Goal: Transaction & Acquisition: Purchase product/service

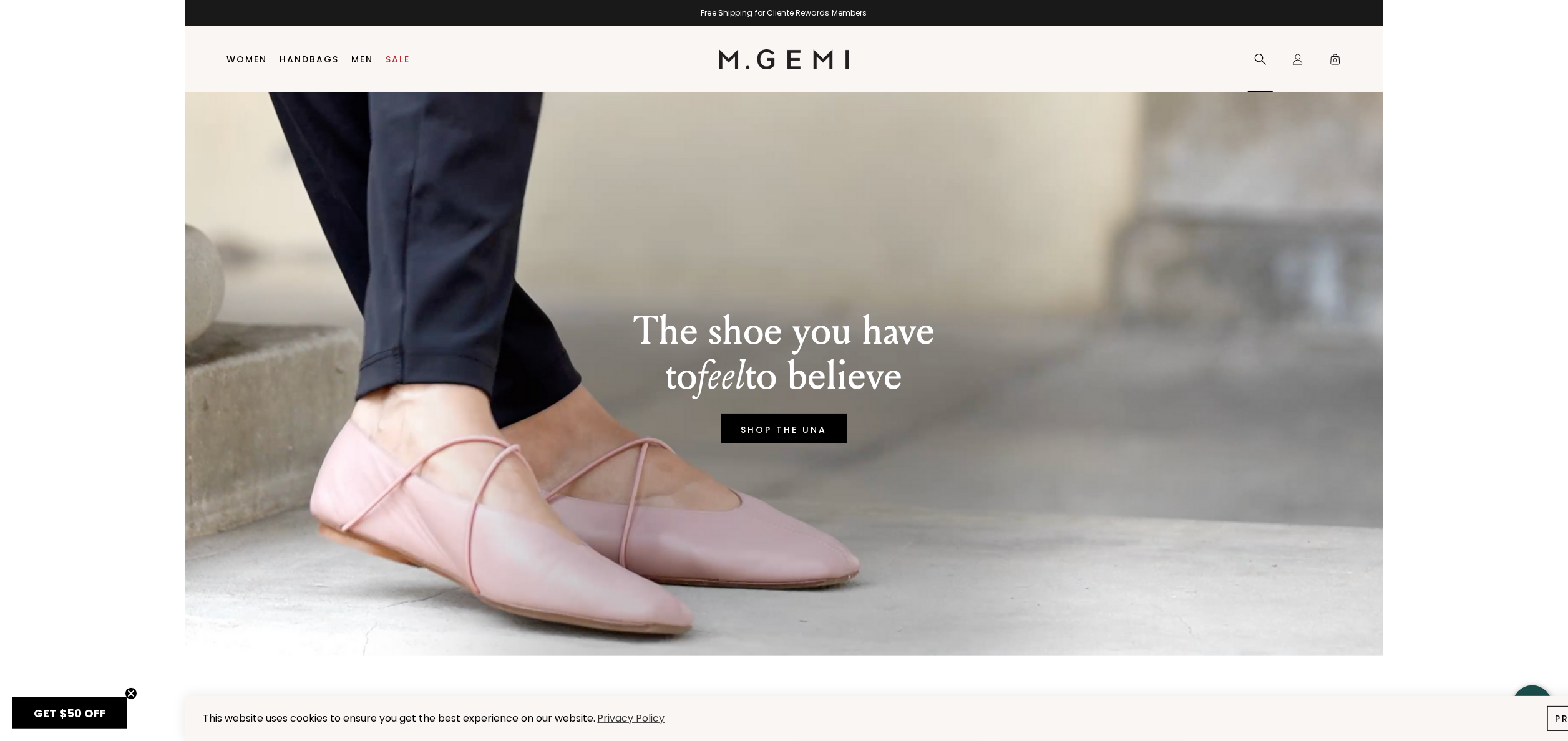
drag, startPoint x: 1266, startPoint y: 65, endPoint x: 1261, endPoint y: 68, distance: 5.8
click at [1266, 65] on icon at bounding box center [1261, 60] width 13 height 13
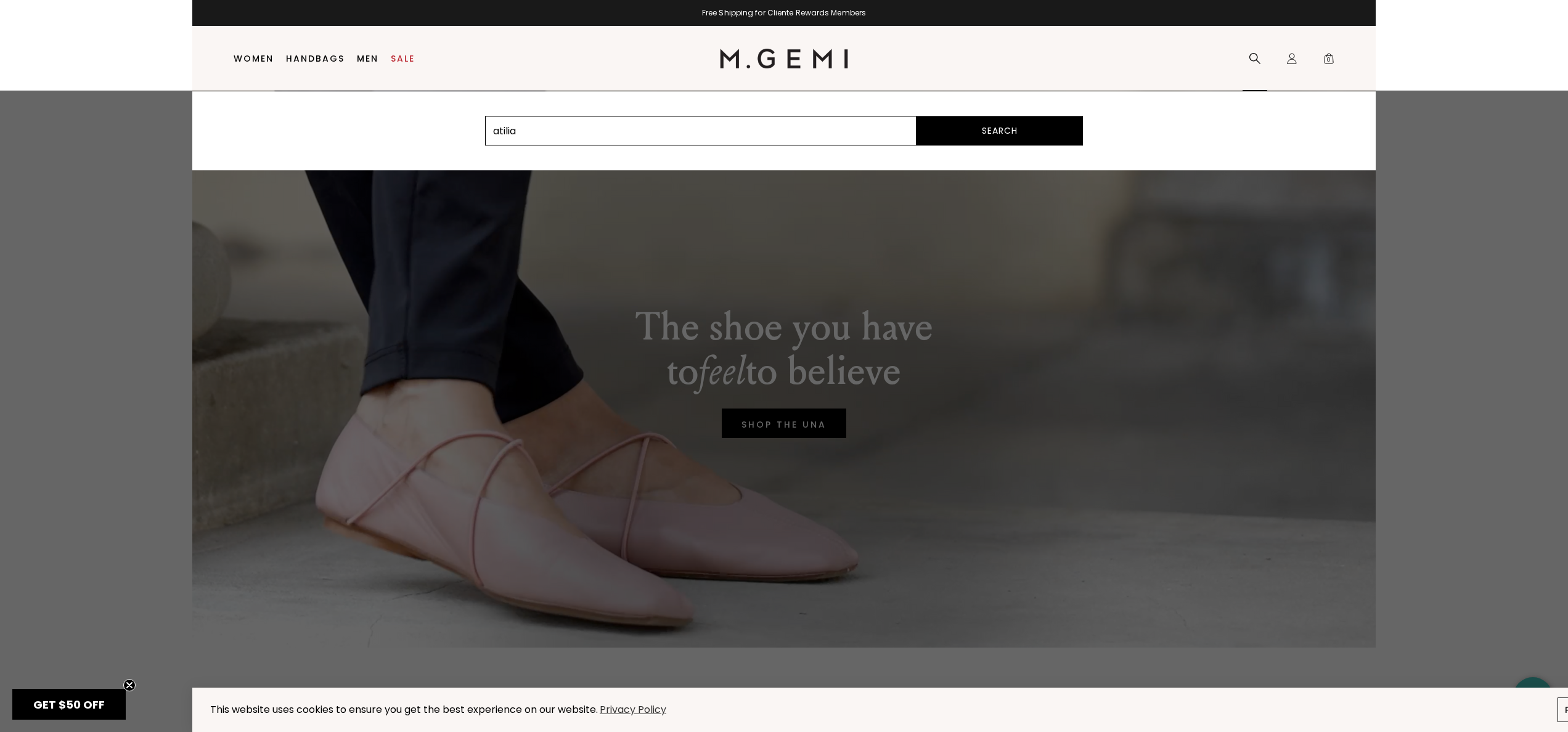
type input "atilia"
click at [981, 136] on button "Search" at bounding box center [999, 131] width 167 height 30
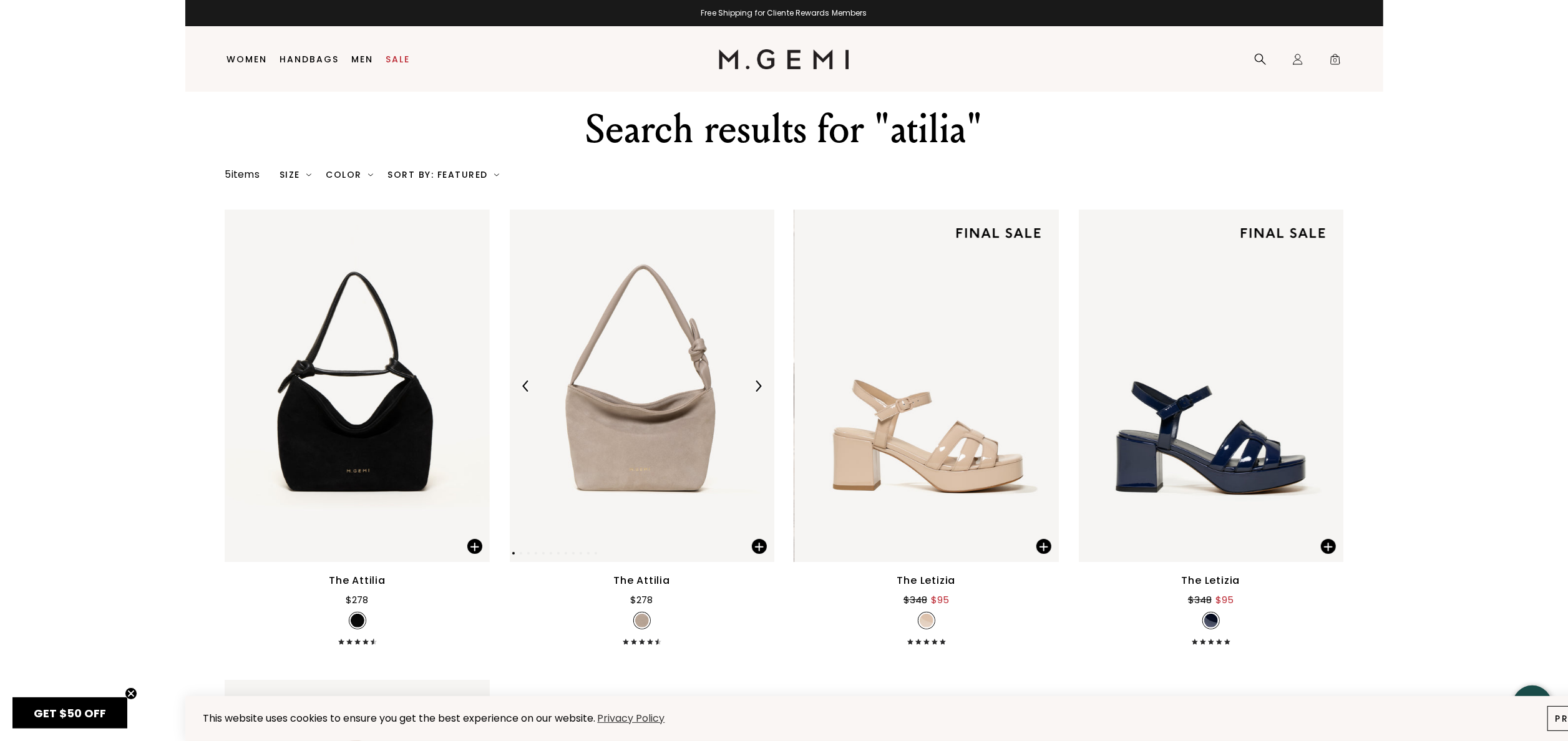
click at [625, 337] on img at bounding box center [642, 386] width 265 height 353
click at [662, 352] on img at bounding box center [642, 386] width 265 height 353
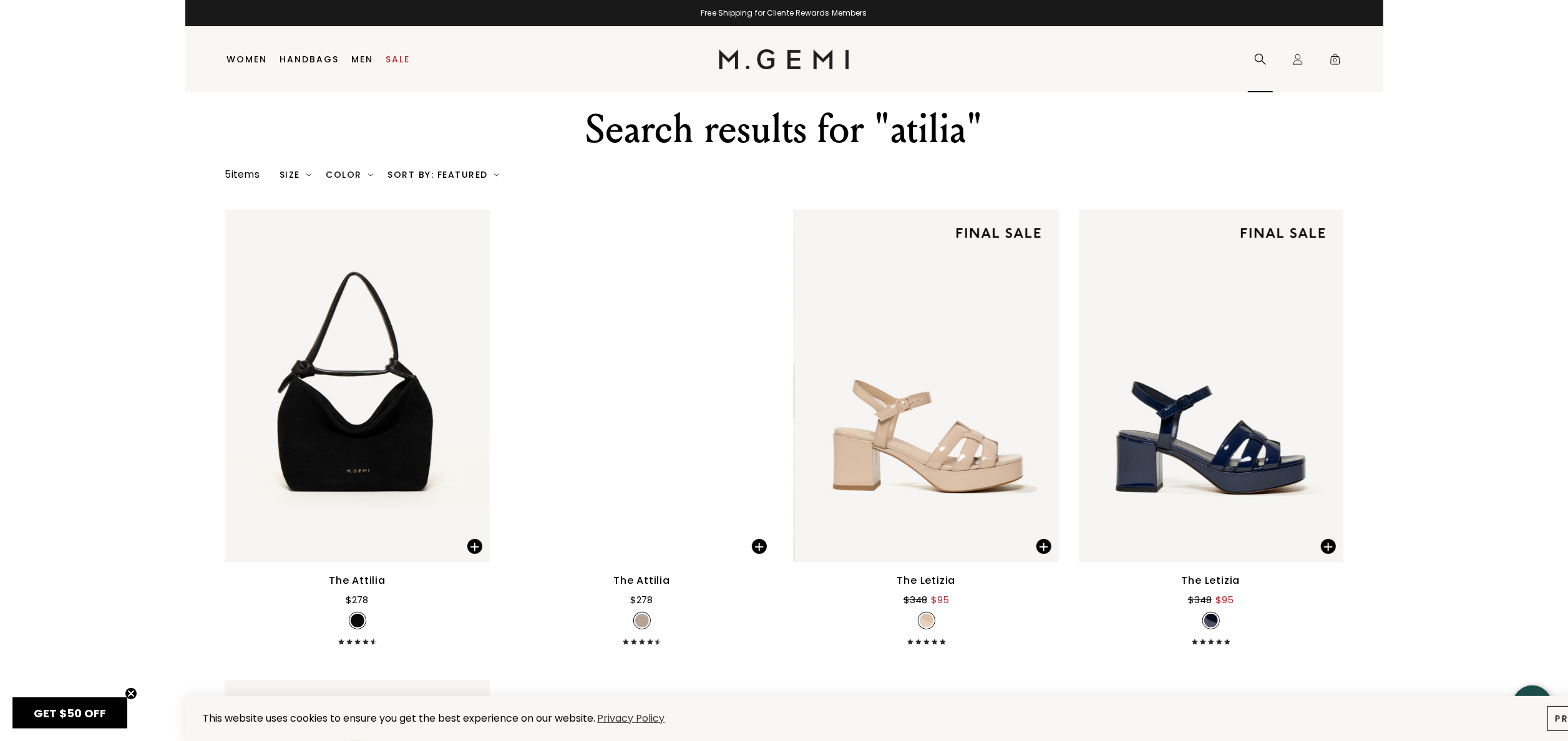
click at [1264, 65] on icon at bounding box center [1261, 60] width 13 height 13
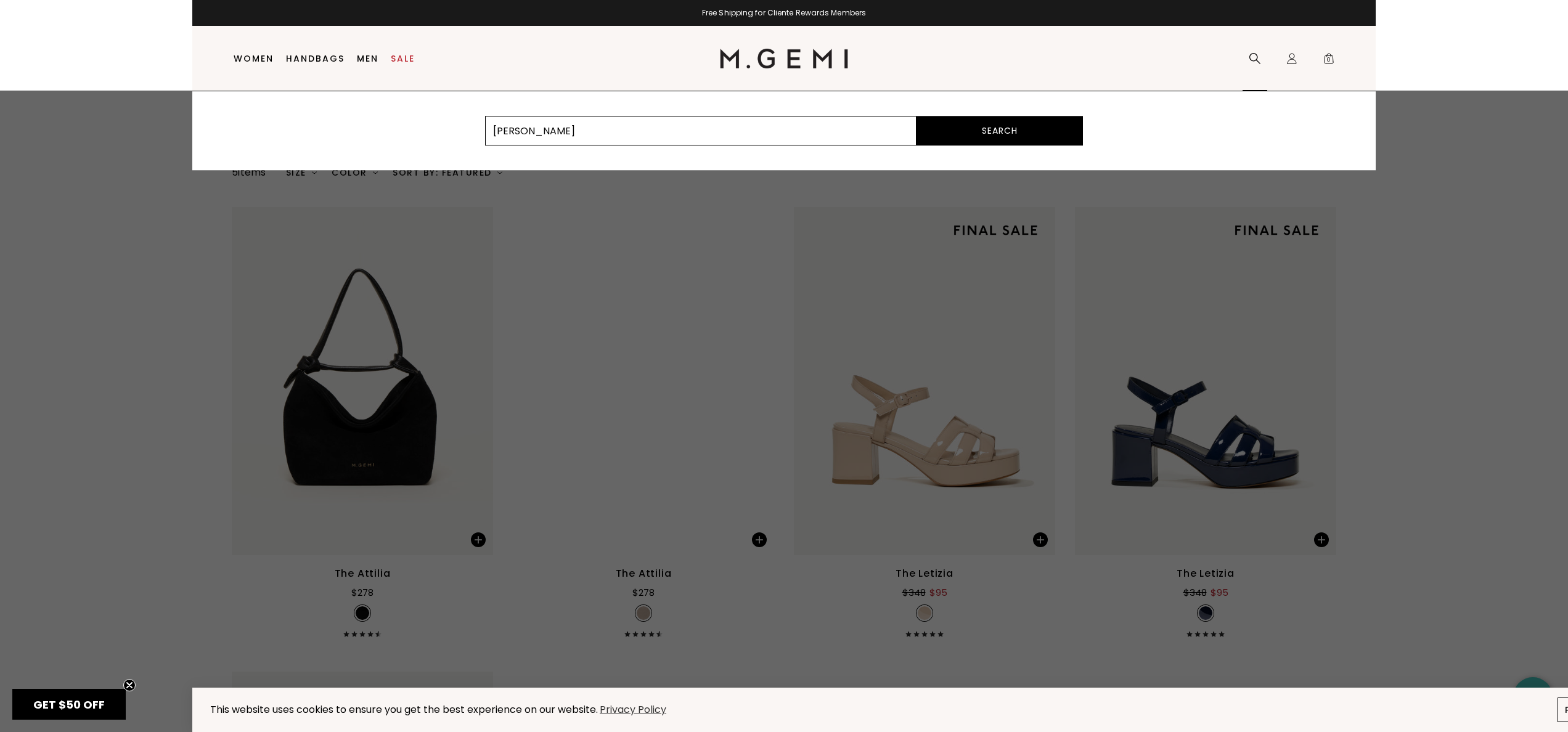
type input "evelina"
click at [916, 116] on button "Search" at bounding box center [999, 131] width 167 height 30
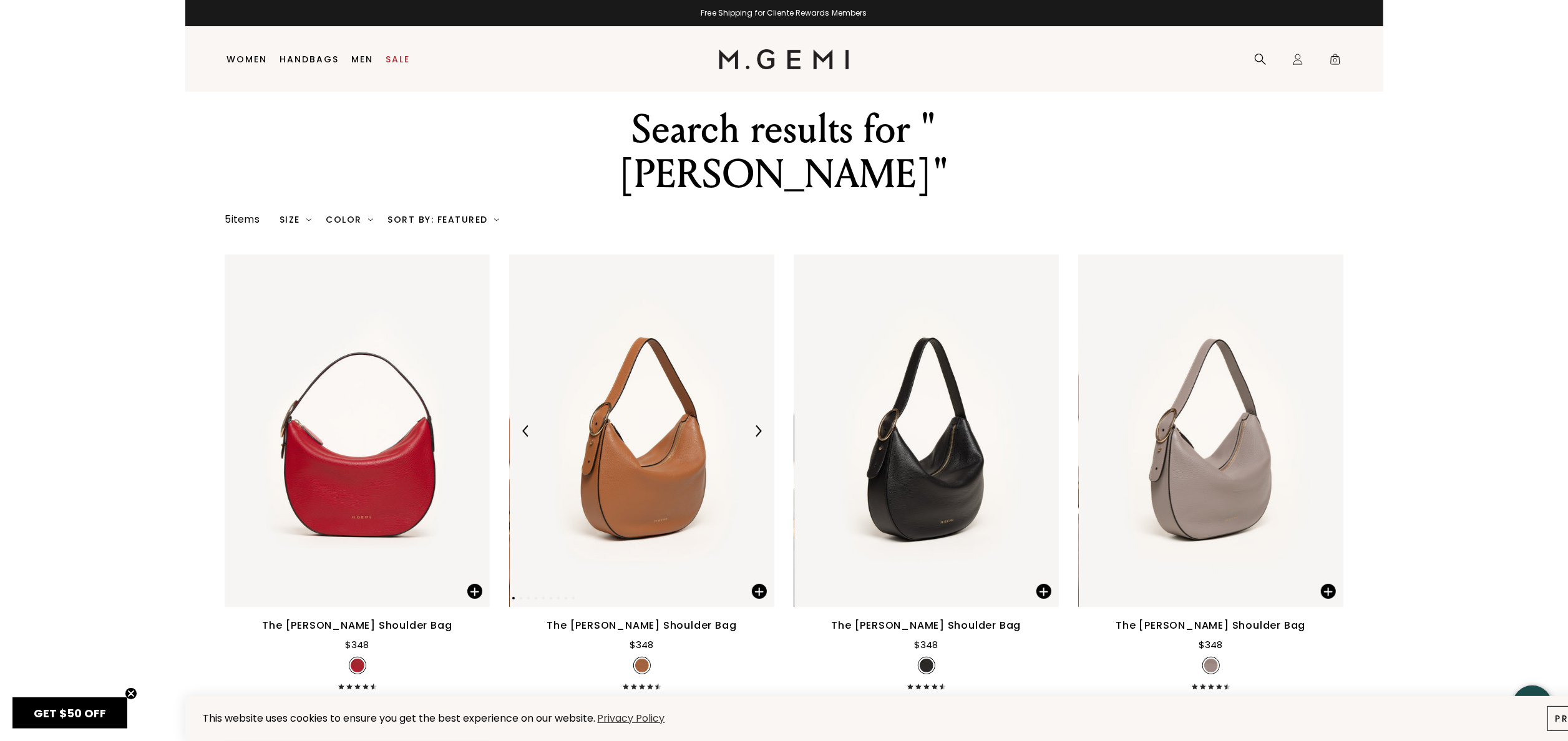
click at [742, 397] on img at bounding box center [642, 431] width 265 height 353
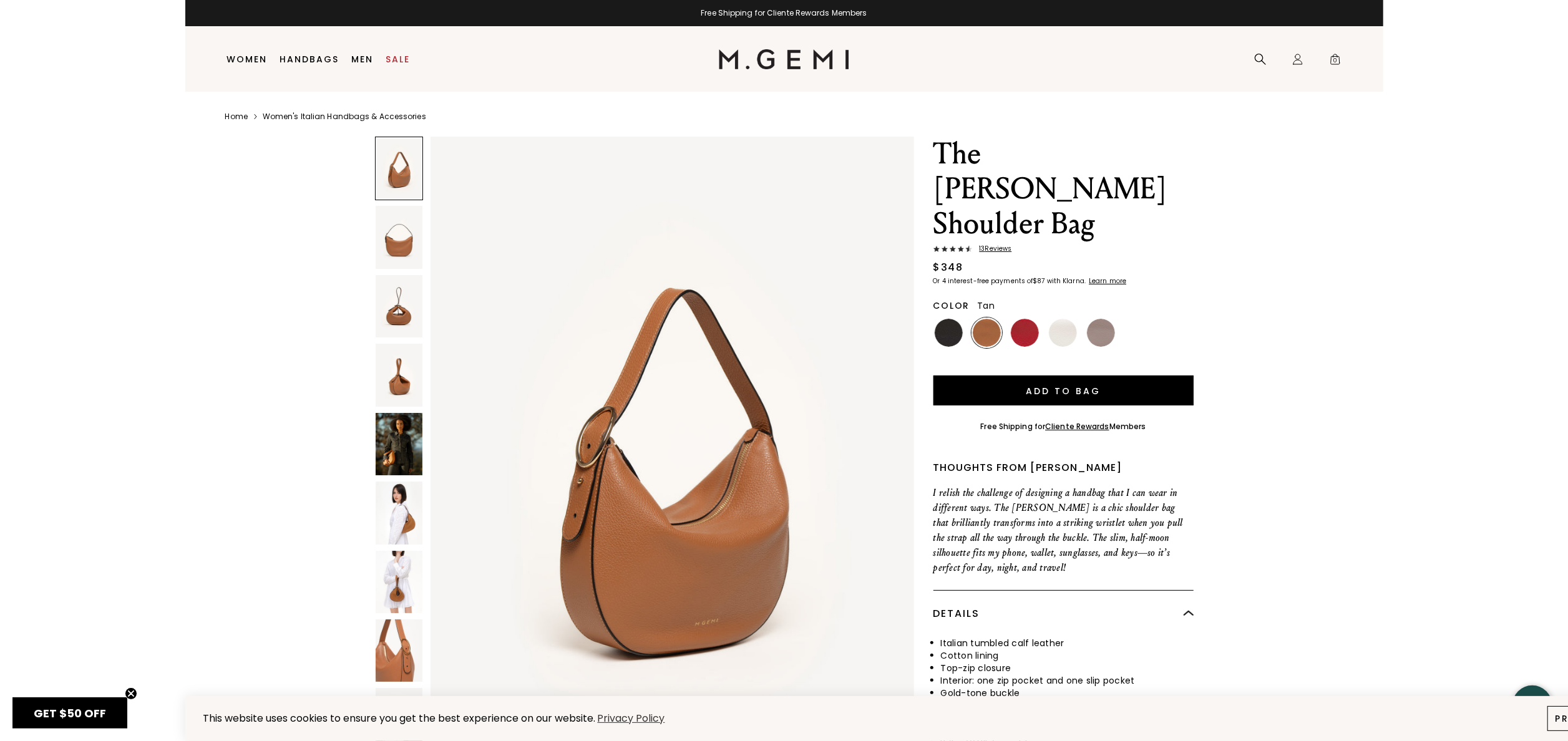
click at [1246, 58] on nav "Search Icons/20x20/profile@2x Sign In Orders Rewards Refer a Friend Address Boo…" at bounding box center [1098, 59] width 499 height 65
click at [1254, 63] on icon at bounding box center [1261, 60] width 13 height 13
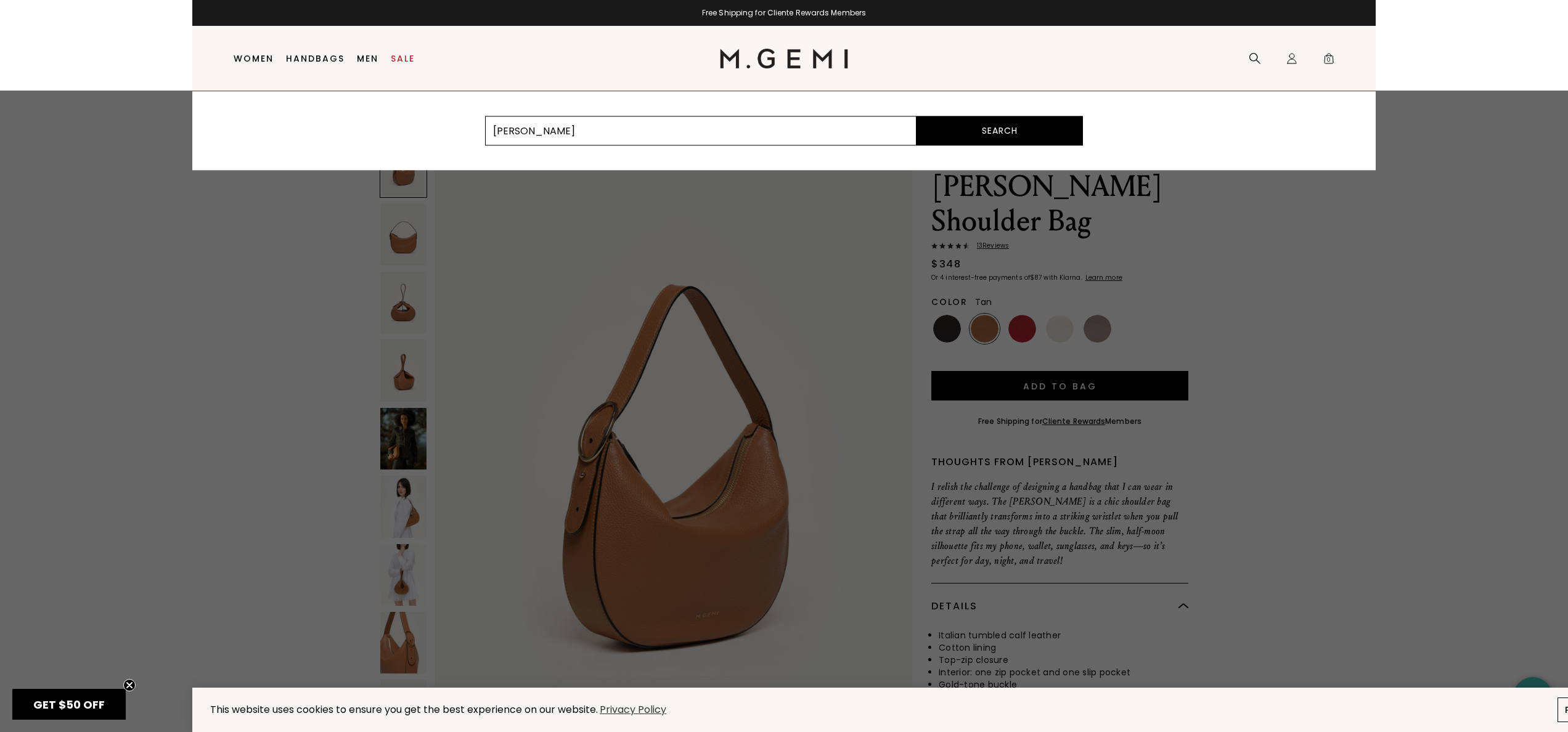
type input "lola"
click at [916, 116] on button "Search" at bounding box center [999, 131] width 167 height 30
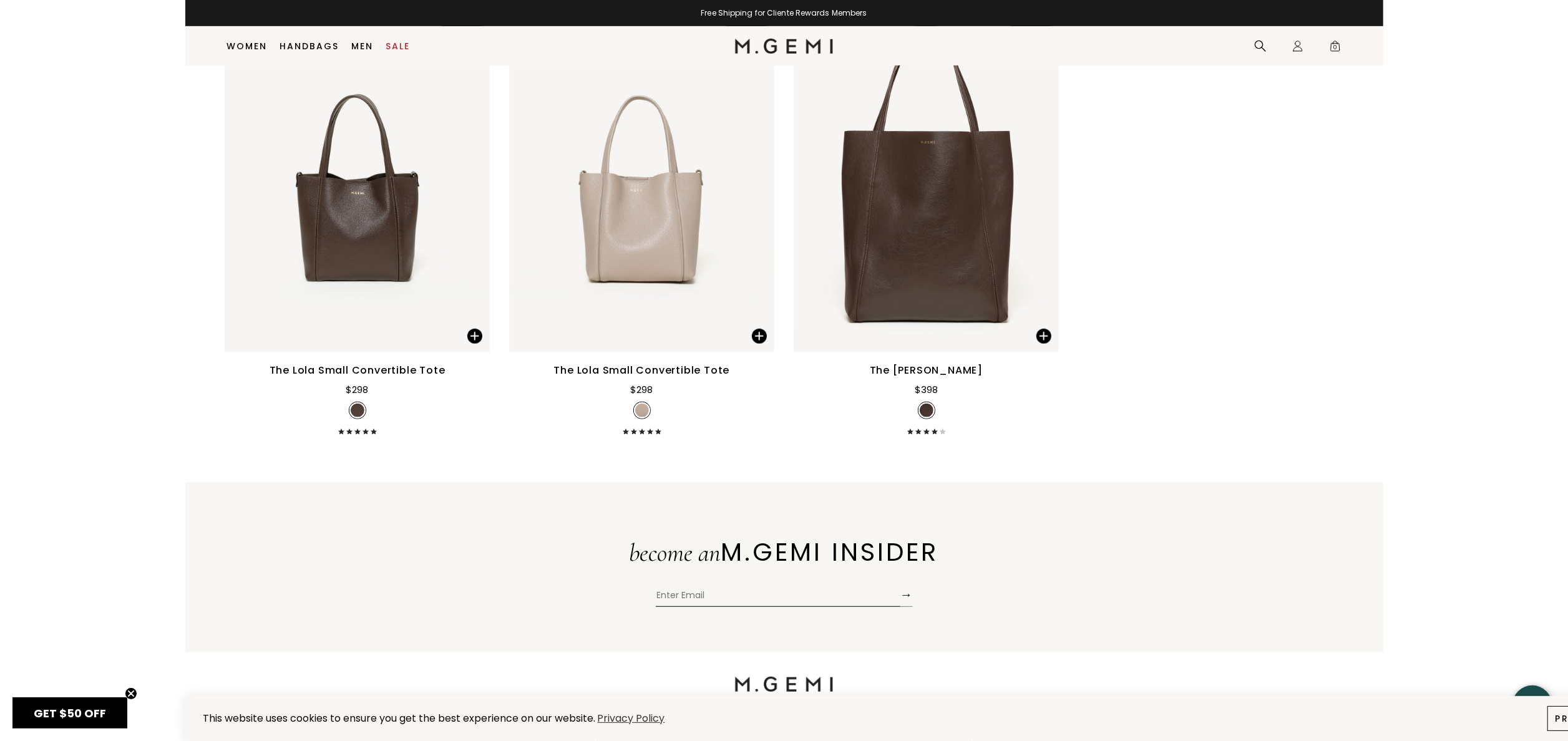
scroll to position [348, 0]
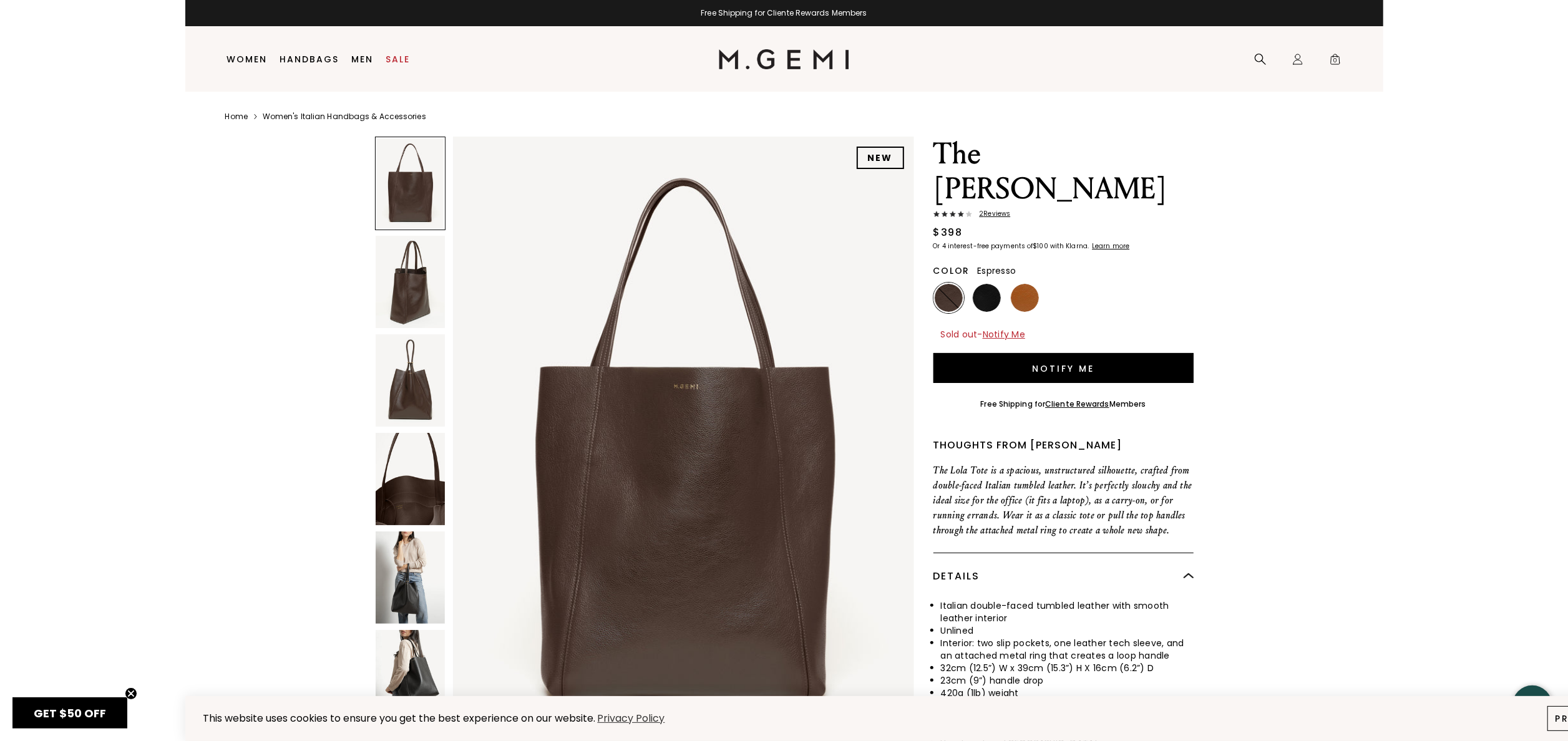
click at [1384, 235] on html "This website uses cookies to ensure you get the best experience on our website.…" at bounding box center [785, 370] width 1198 height 741
click at [1264, 48] on div "Search" at bounding box center [1260, 60] width 25 height 65
click at [1258, 58] on icon at bounding box center [1261, 60] width 13 height 13
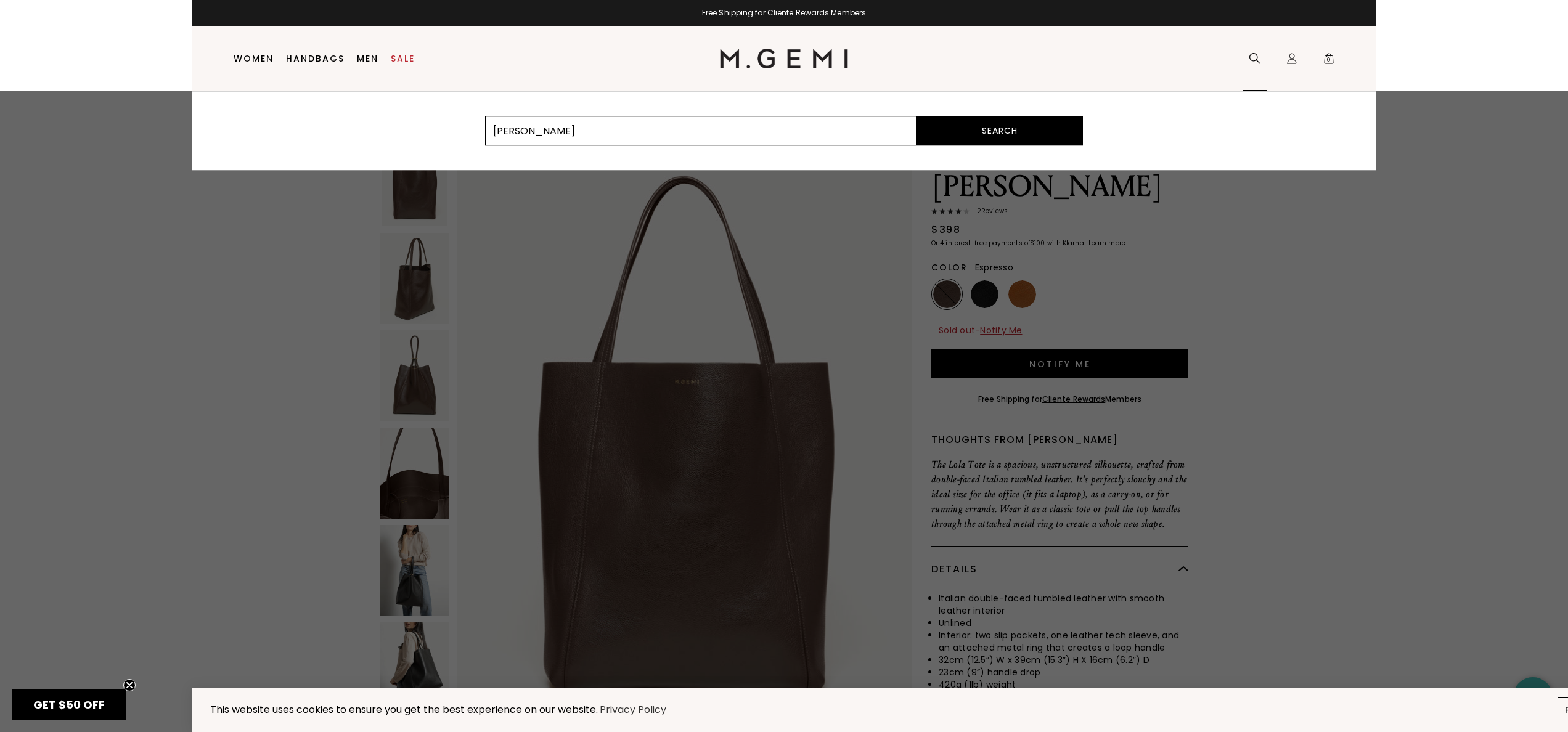
type input "[PERSON_NAME]"
click at [916, 116] on button "Search" at bounding box center [999, 131] width 167 height 30
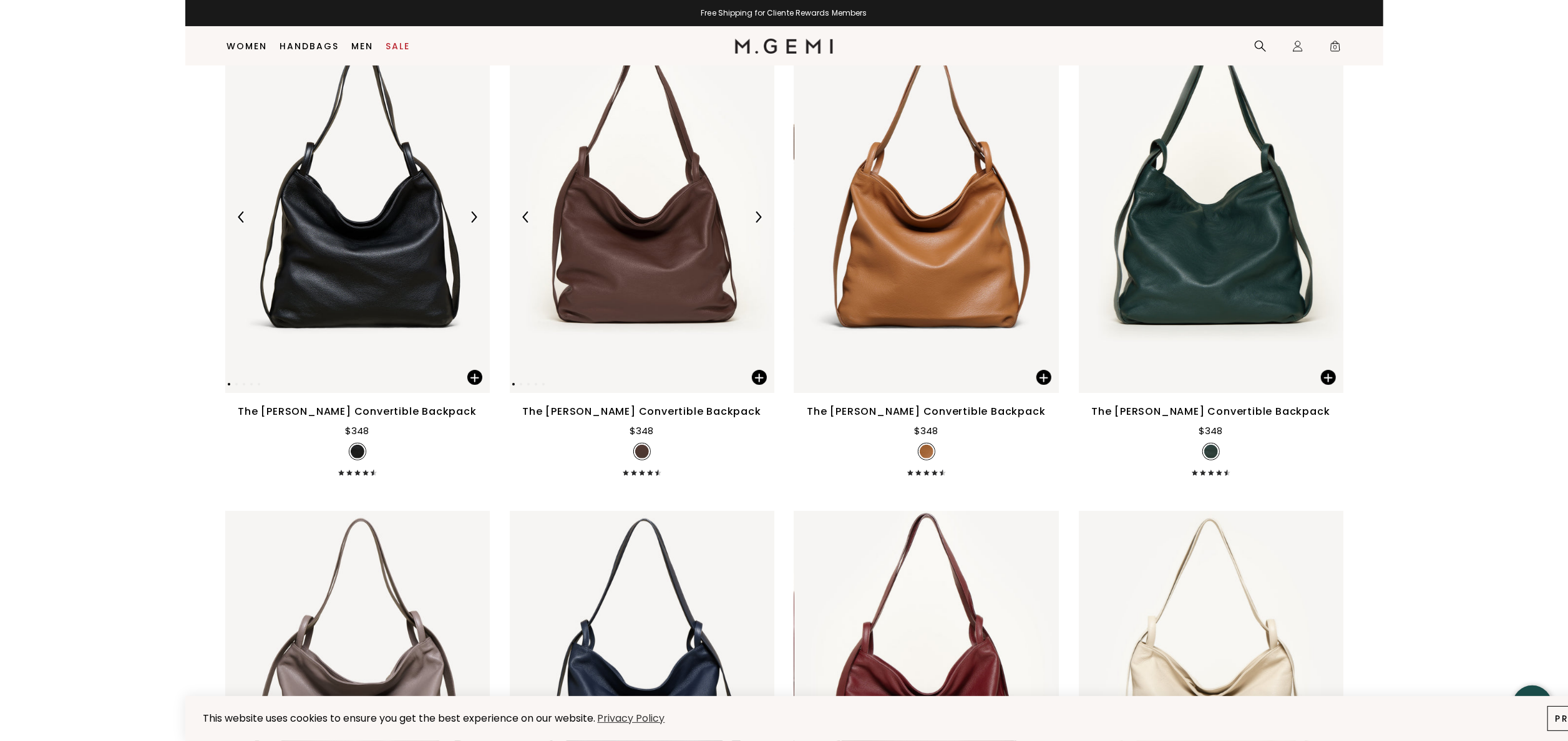
scroll to position [223, 0]
